Goal: Book appointment/travel/reservation

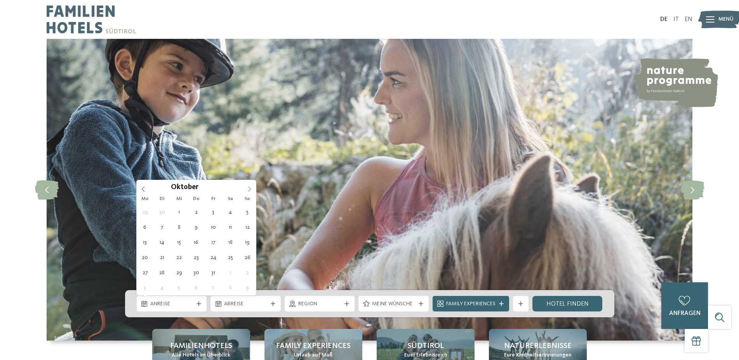
click at [249, 190] on icon at bounding box center [249, 188] width 5 height 5
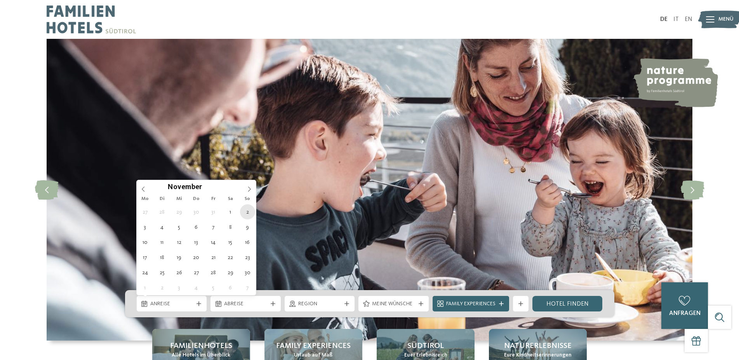
type div "02.11.2025"
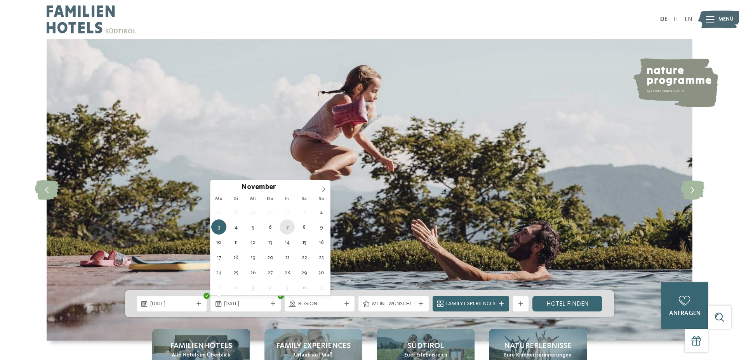
type div "07.11.2025"
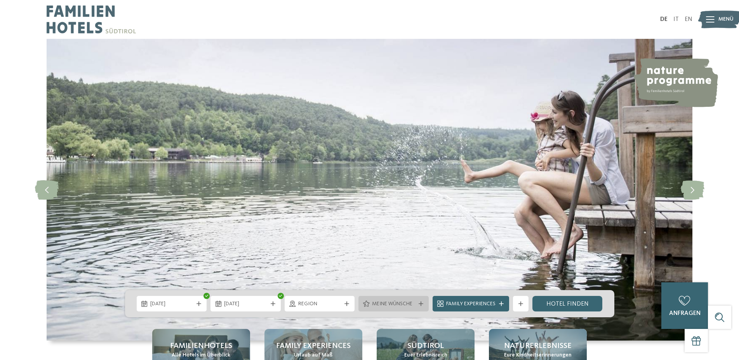
click at [420, 303] on icon at bounding box center [421, 304] width 5 height 5
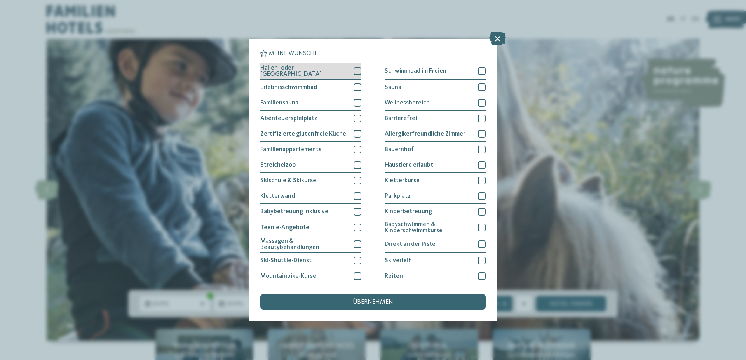
click at [357, 69] on div at bounding box center [358, 71] width 8 height 8
click at [358, 117] on div at bounding box center [358, 119] width 8 height 8
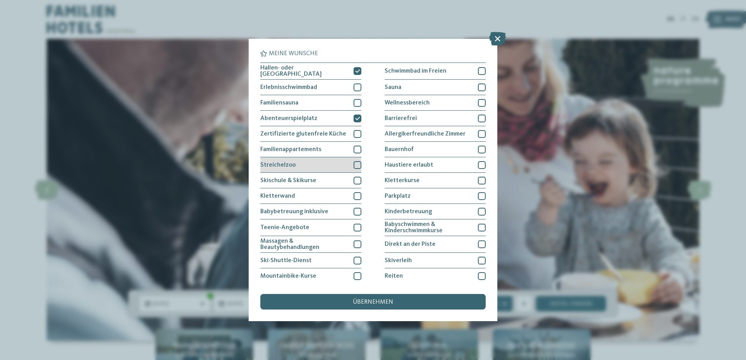
click at [354, 164] on div at bounding box center [358, 165] width 8 height 8
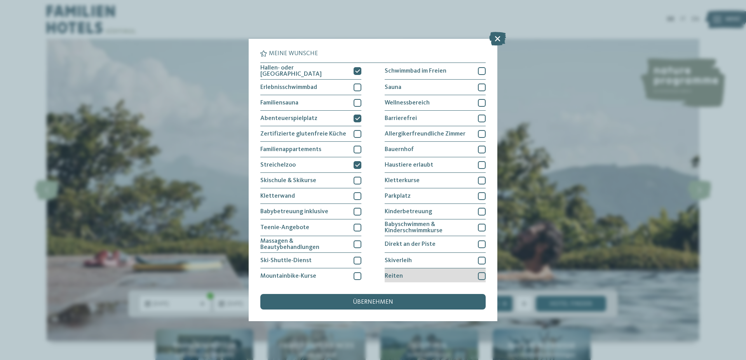
click at [479, 275] on div at bounding box center [482, 276] width 8 height 8
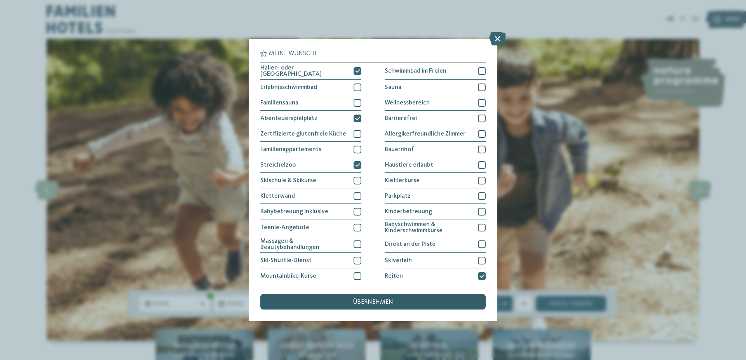
click at [371, 299] on span "übernehmen" at bounding box center [373, 302] width 40 height 6
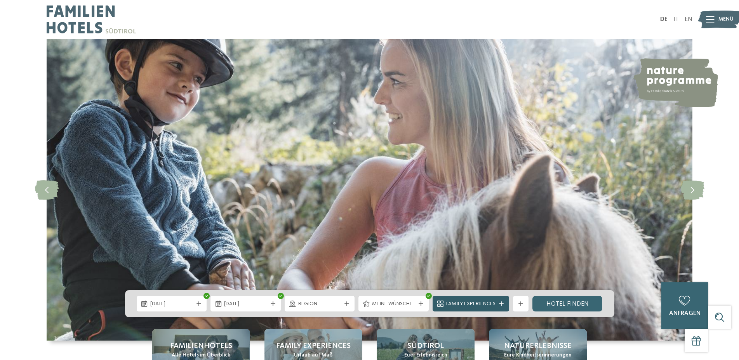
click at [501, 301] on div "Family Experiences" at bounding box center [471, 304] width 77 height 16
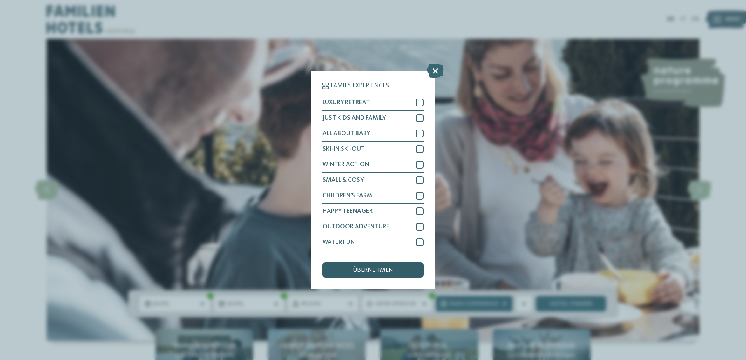
click at [373, 268] on span "übernehmen" at bounding box center [373, 270] width 40 height 6
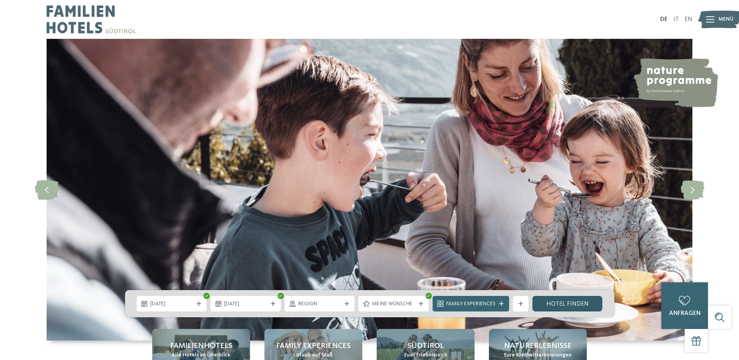
click at [582, 304] on link "Hotel finden" at bounding box center [568, 304] width 70 height 16
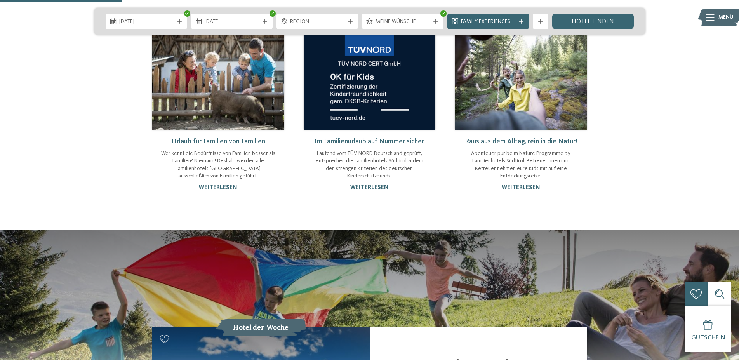
scroll to position [713, 0]
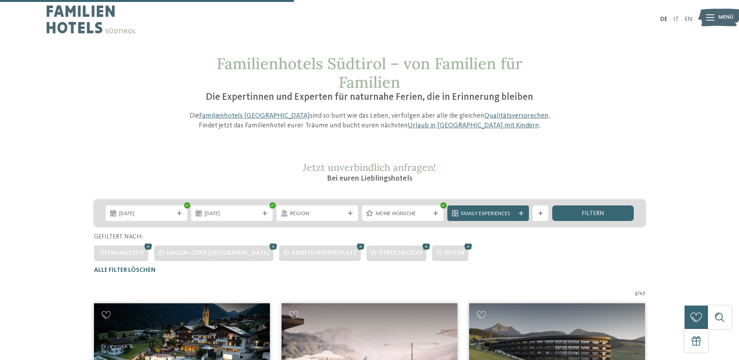
scroll to position [255, 0]
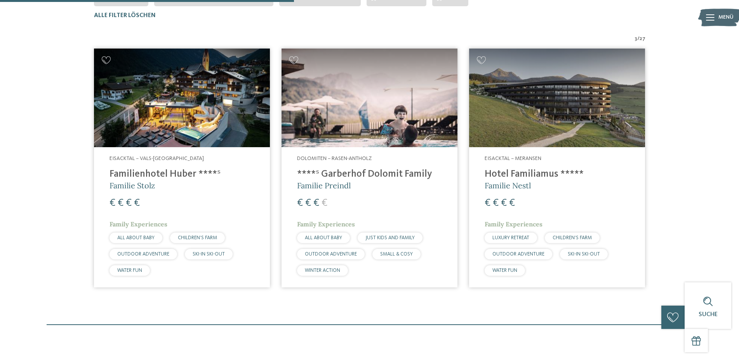
click at [248, 129] on img at bounding box center [182, 98] width 176 height 99
click at [240, 171] on h4 "Familienhotel Huber ****ˢ" at bounding box center [182, 175] width 145 height 12
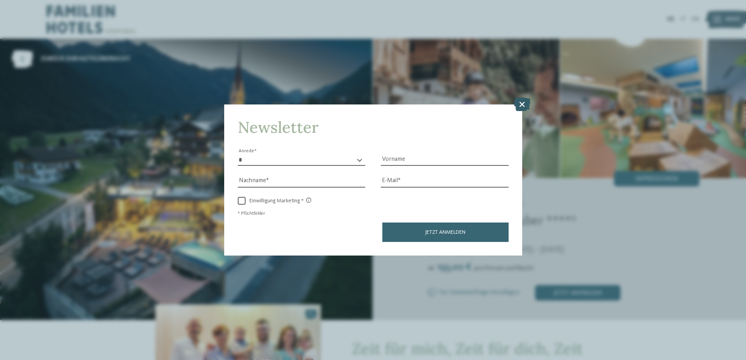
click at [522, 105] on icon at bounding box center [522, 105] width 17 height 14
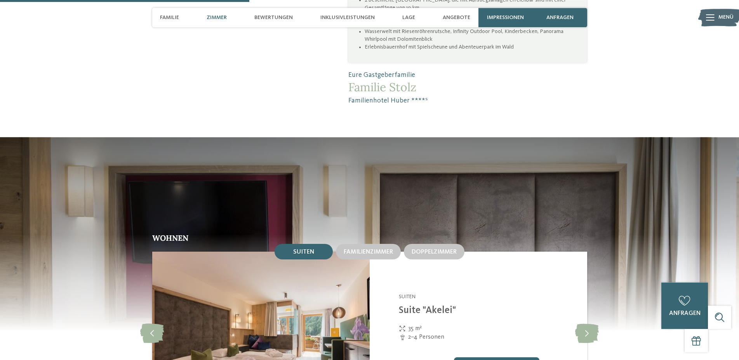
scroll to position [753, 0]
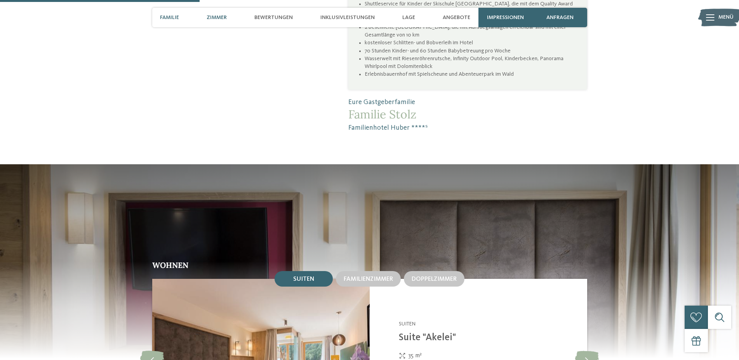
click at [219, 16] on span "Zimmer" at bounding box center [217, 17] width 20 height 7
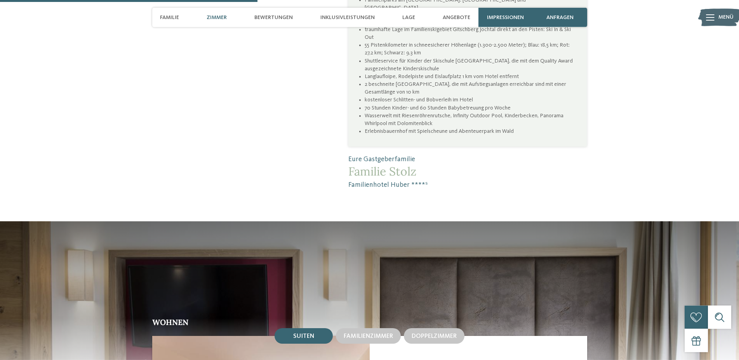
scroll to position [654, 0]
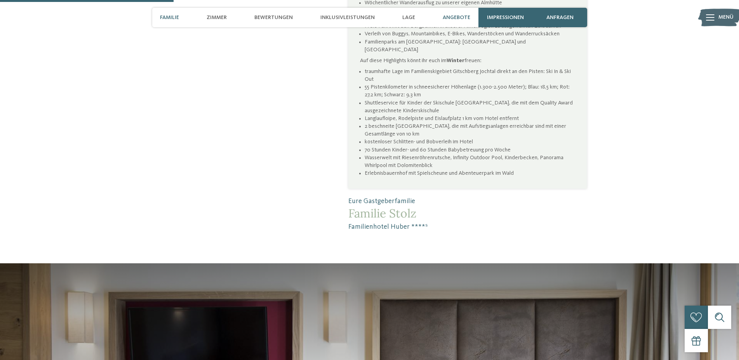
click at [453, 15] on span "Angebote" at bounding box center [457, 17] width 28 height 7
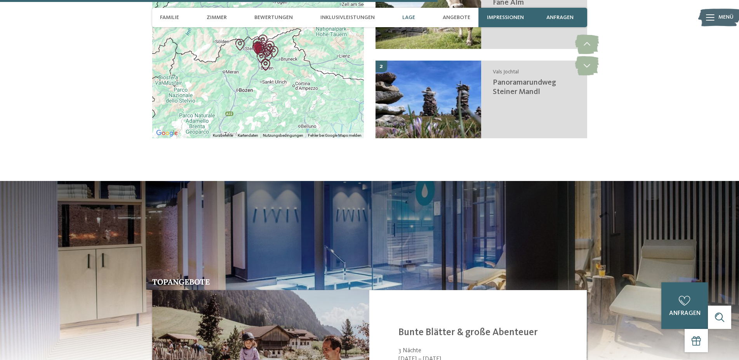
scroll to position [1453, 0]
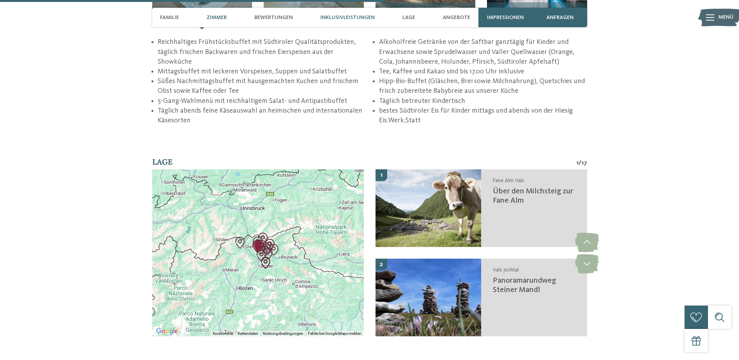
click at [222, 16] on span "Zimmer" at bounding box center [217, 17] width 20 height 7
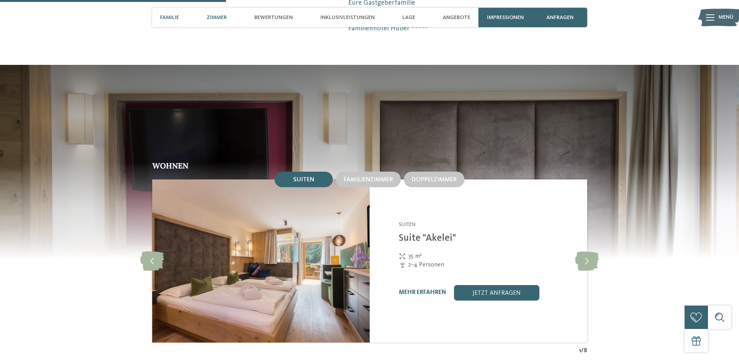
scroll to position [852, 0]
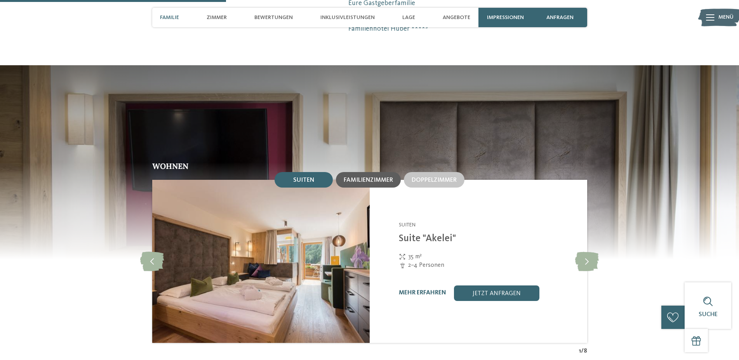
click at [363, 177] on span "Familienzimmer" at bounding box center [368, 180] width 49 height 6
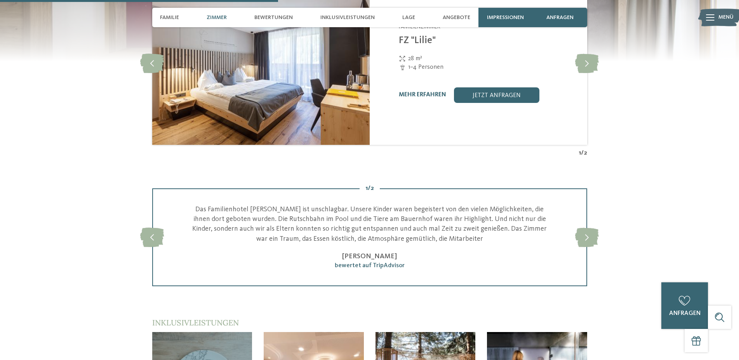
scroll to position [931, 0]
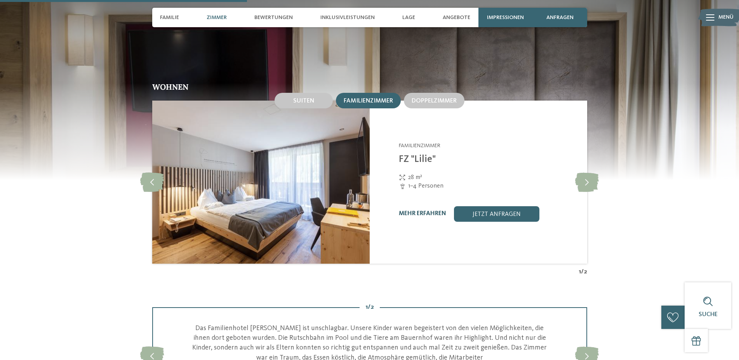
click at [412, 211] on link "mehr erfahren" at bounding box center [422, 214] width 47 height 6
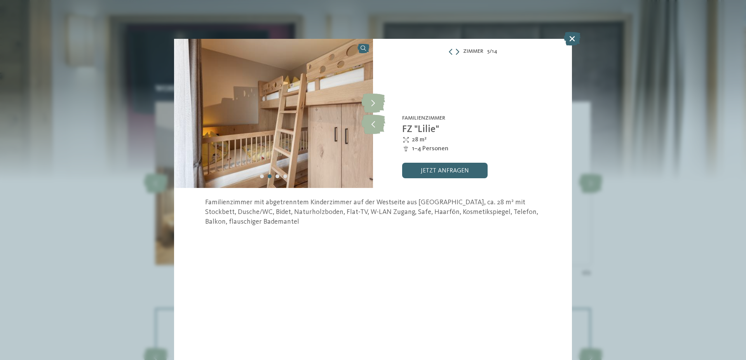
click at [458, 51] on icon at bounding box center [457, 52] width 3 height 6
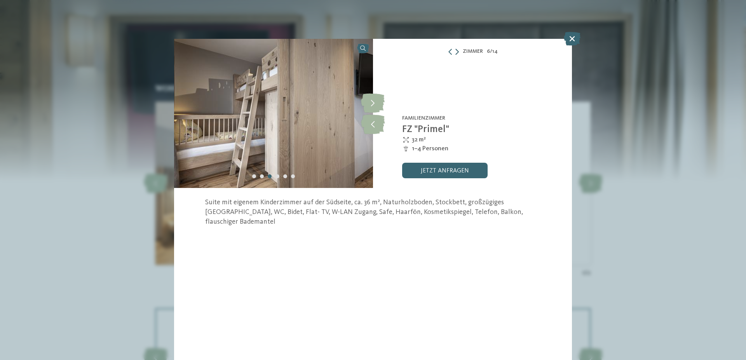
click at [458, 51] on icon at bounding box center [456, 52] width 3 height 6
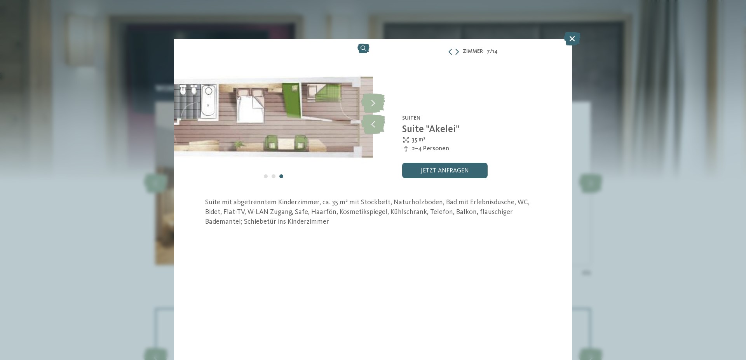
click at [458, 51] on icon at bounding box center [456, 52] width 3 height 6
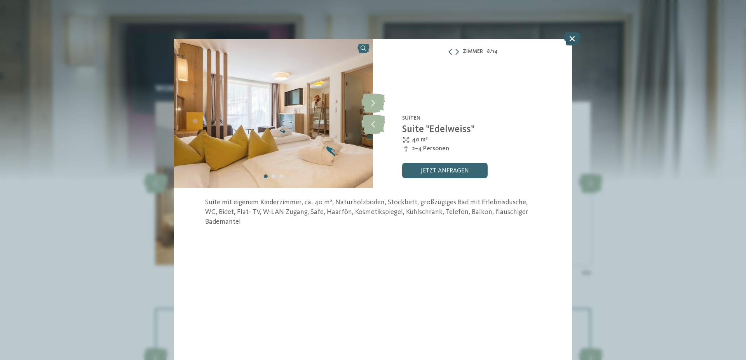
click at [573, 38] on icon at bounding box center [572, 39] width 17 height 14
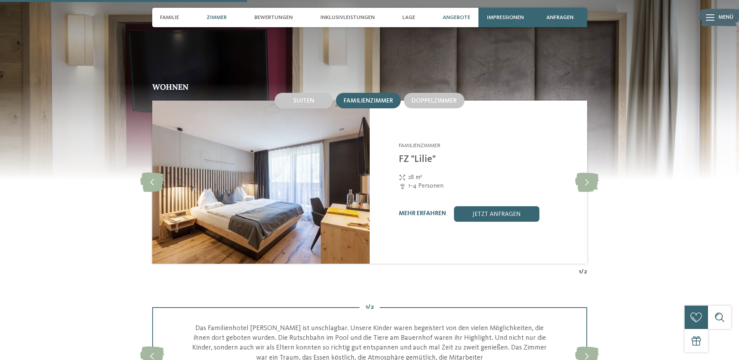
click at [466, 17] on span "Angebote" at bounding box center [457, 17] width 28 height 7
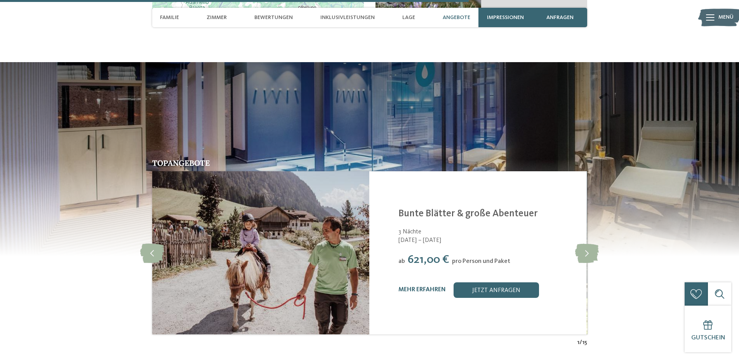
scroll to position [1611, 0]
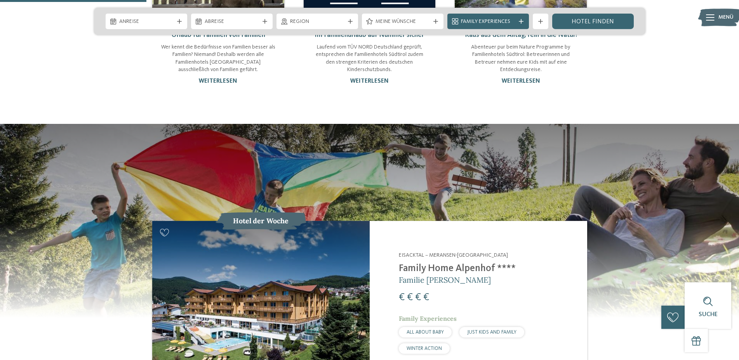
scroll to position [713, 0]
